Goal: Task Accomplishment & Management: Use online tool/utility

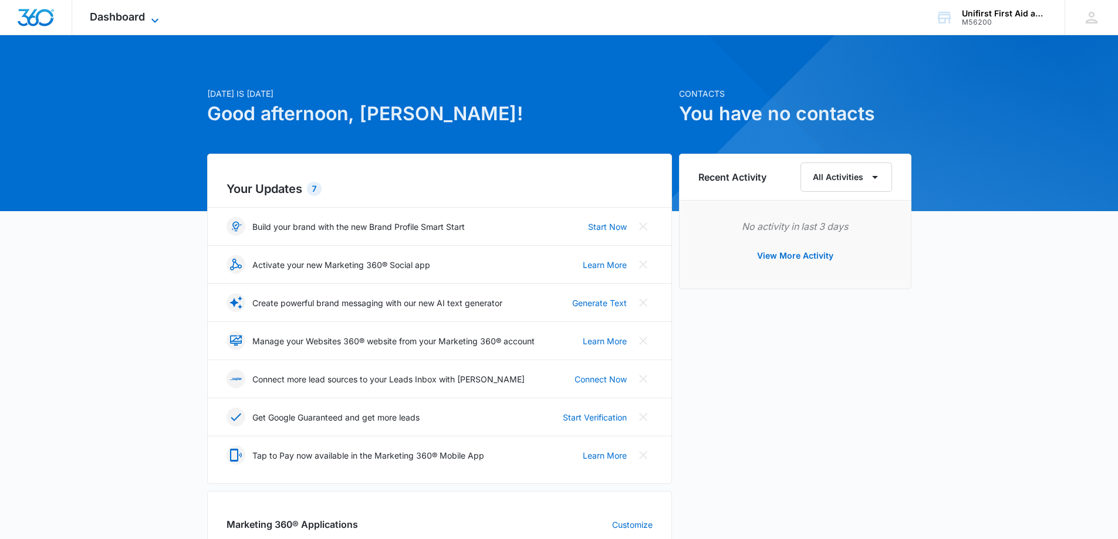
click at [143, 15] on span "Dashboard" at bounding box center [117, 17] width 55 height 12
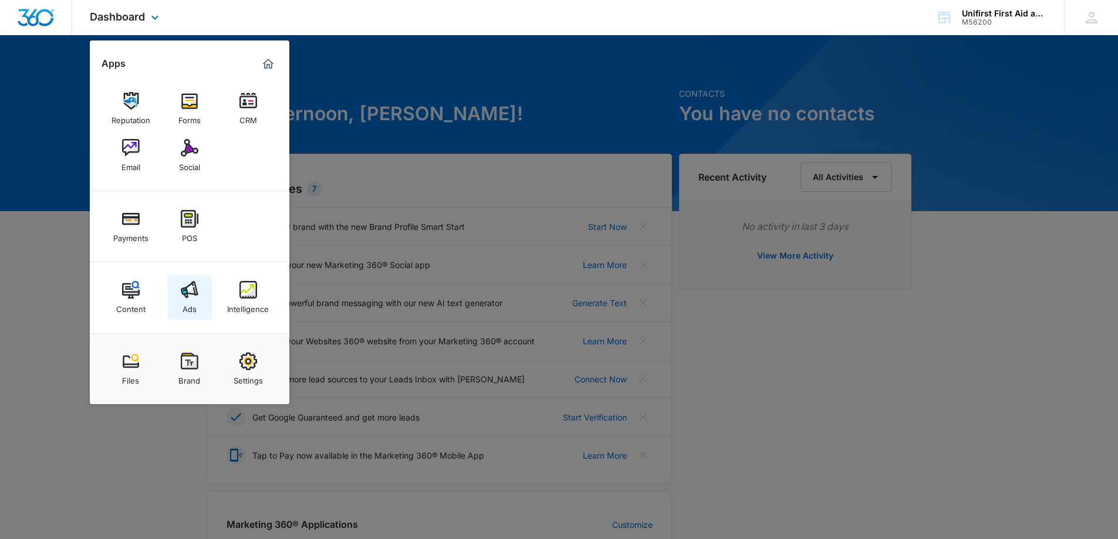
click at [190, 291] on img at bounding box center [190, 290] width 18 height 18
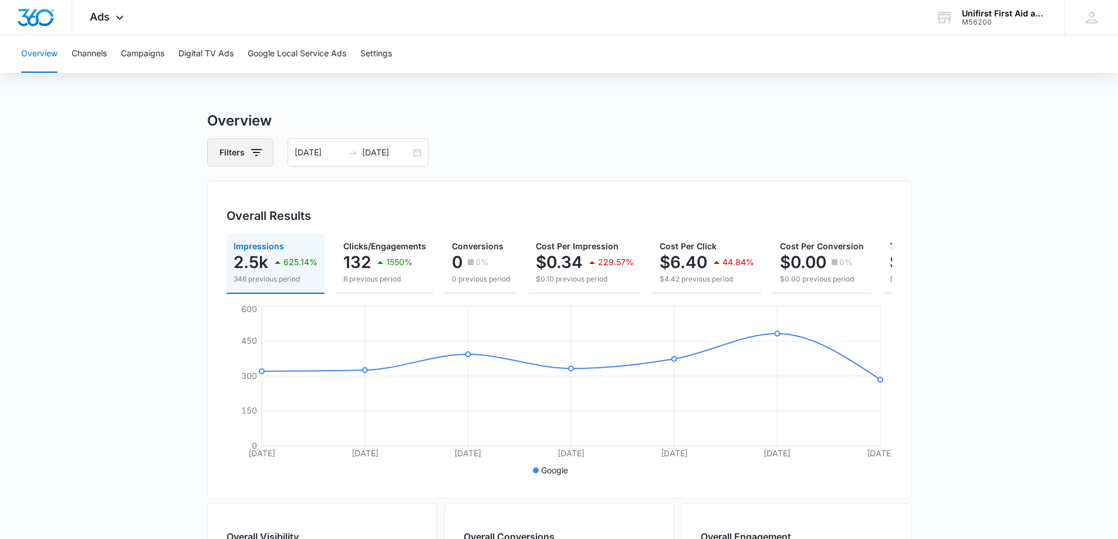
click at [252, 152] on icon "button" at bounding box center [256, 152] width 11 height 7
click at [127, 186] on main "Overview Filters Channel 1 Type Clear All 10/01/2025 10/07/2025 Overall Results…" at bounding box center [559, 531] width 1118 height 843
click at [137, 54] on button "Campaigns" at bounding box center [142, 54] width 43 height 38
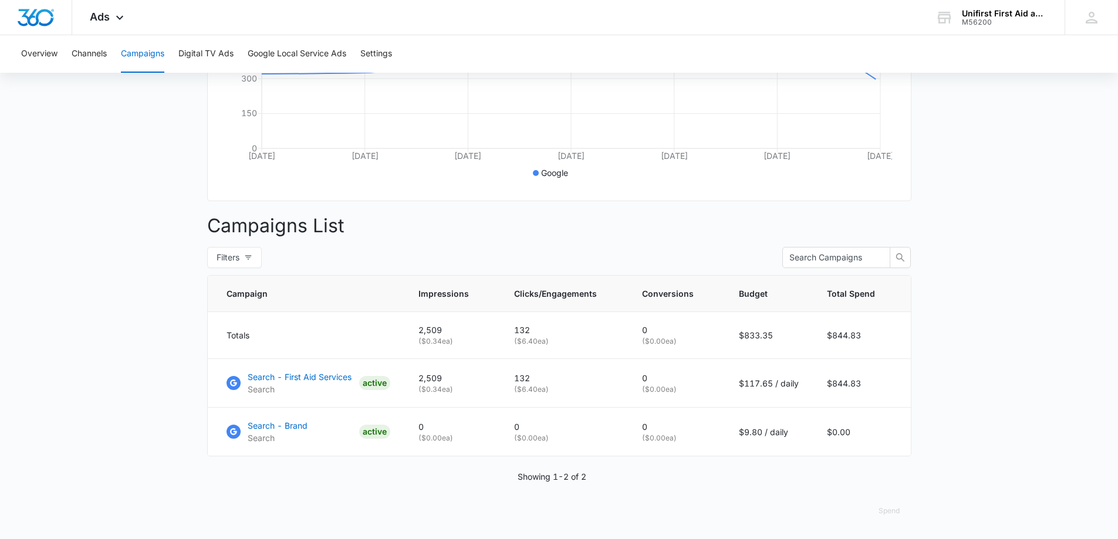
scroll to position [306, 0]
click at [317, 374] on p "Search - First Aid Services" at bounding box center [300, 377] width 104 height 12
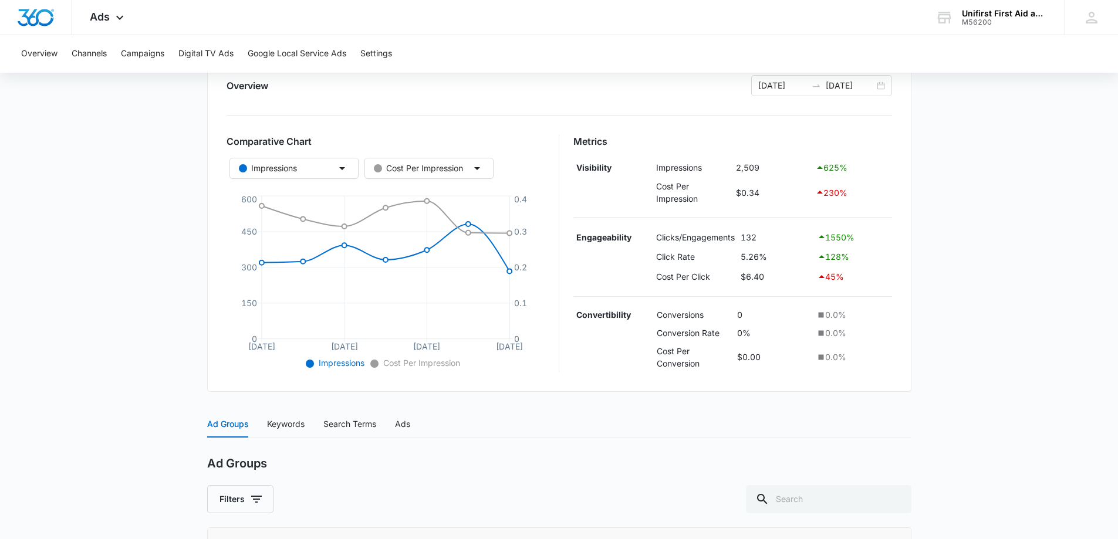
scroll to position [148, 0]
click at [791, 83] on input "[DATE]" at bounding box center [782, 84] width 49 height 13
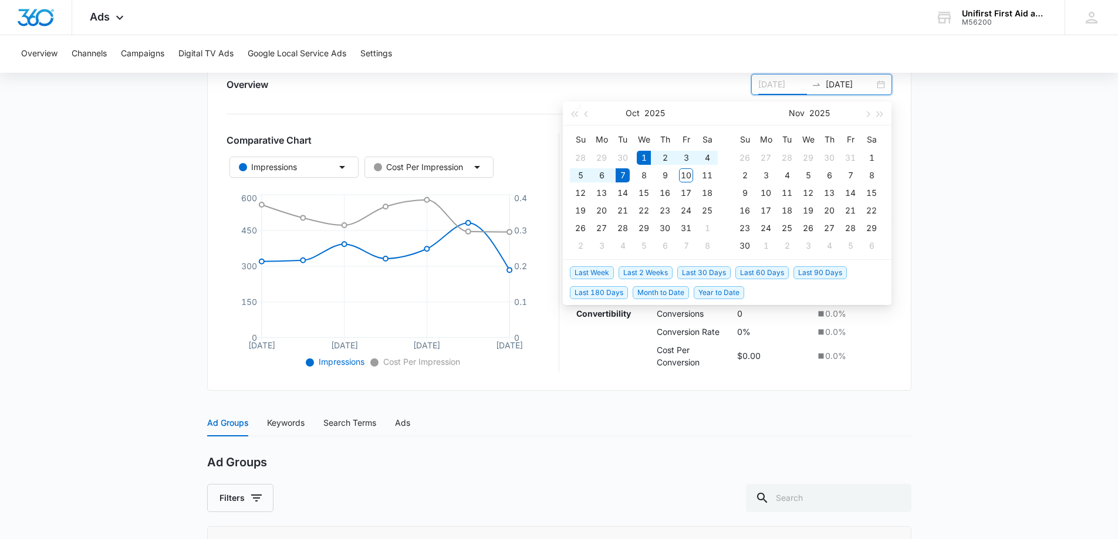
type input "[DATE]"
click at [644, 271] on span "Last 2 Weeks" at bounding box center [646, 272] width 54 height 13
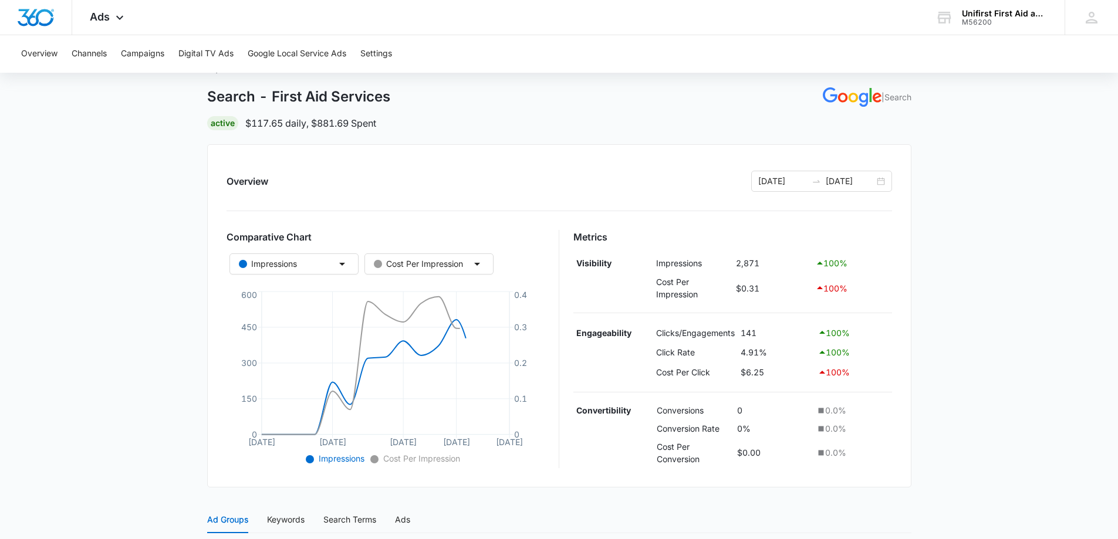
scroll to position [117, 0]
